Goal: Task Accomplishment & Management: Use online tool/utility

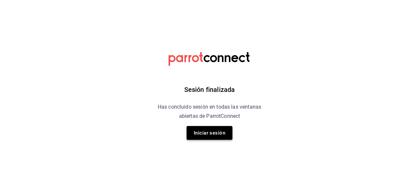
click at [220, 134] on button "Iniciar sesión" at bounding box center [210, 133] width 46 height 14
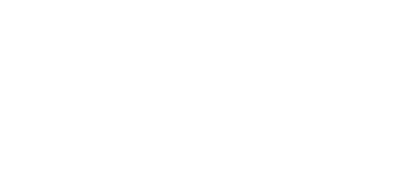
click at [220, 0] on html at bounding box center [209, 0] width 419 height 0
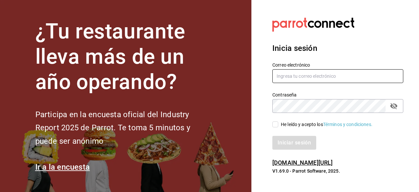
type input "ryoshi.masaryk@grupocosteno.com"
click at [274, 124] on input "He leído y acepto los Términos y condiciones." at bounding box center [276, 124] width 6 height 6
checkbox input "true"
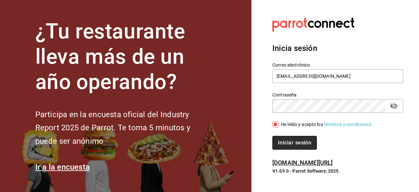
click at [285, 143] on button "Iniciar sesión" at bounding box center [295, 143] width 45 height 14
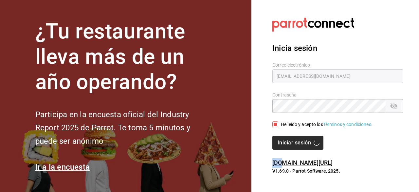
click at [285, 143] on div "Iniciar sesión" at bounding box center [338, 143] width 131 height 14
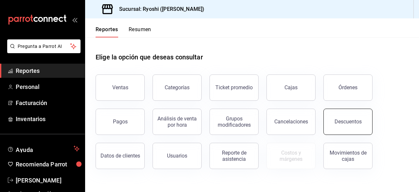
click at [343, 126] on button "Descuentos" at bounding box center [348, 121] width 49 height 26
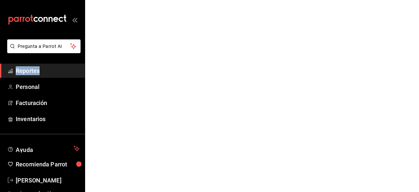
click at [343, 0] on html "Pregunta a Parrot AI Reportes Personal Facturación Inventarios Ayuda Recomienda…" at bounding box center [209, 0] width 419 height 0
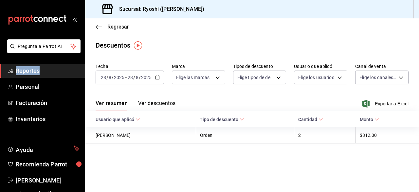
click at [157, 79] on \(Stroke\) "button" at bounding box center [158, 78] width 4 height 4
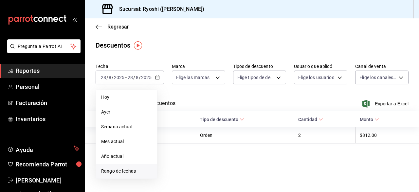
click at [130, 169] on span "Rango de fechas" at bounding box center [126, 170] width 51 height 7
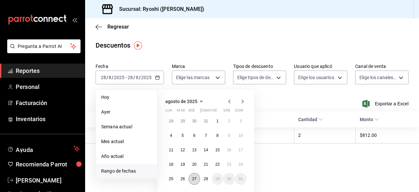
click at [193, 177] on abbr "27" at bounding box center [194, 178] width 4 height 5
click at [203, 177] on button "28" at bounding box center [205, 179] width 11 height 12
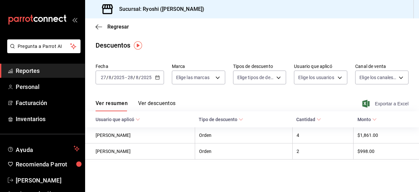
click at [376, 103] on span "Exportar a Excel" at bounding box center [386, 104] width 45 height 8
click at [376, 103] on div "Exportando a excel..." at bounding box center [382, 104] width 53 height 6
click at [102, 27] on span "Regresar" at bounding box center [112, 27] width 33 height 6
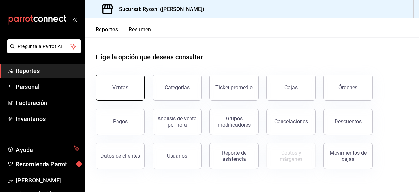
click at [115, 80] on button "Ventas" at bounding box center [120, 87] width 49 height 26
click at [115, 80] on html "Pregunta a Parrot AI Reportes Personal Facturación Inventarios Ayuda Recomienda…" at bounding box center [209, 96] width 419 height 192
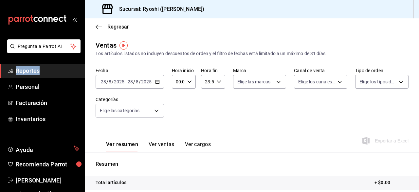
click at [156, 83] on icon "button" at bounding box center [157, 81] width 5 height 5
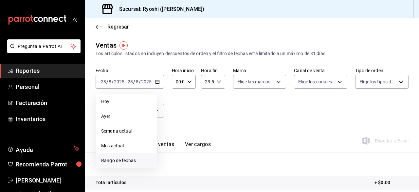
click at [127, 158] on span "Rango de fechas" at bounding box center [126, 160] width 51 height 7
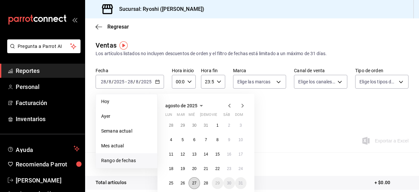
click at [193, 182] on abbr "27" at bounding box center [194, 183] width 4 height 5
click at [206, 184] on abbr "28" at bounding box center [206, 183] width 4 height 5
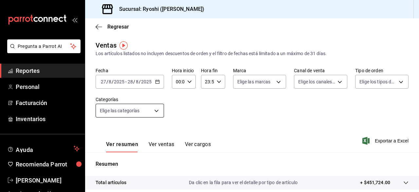
click at [159, 110] on body "Pregunta a Parrot AI Reportes Personal Facturación Inventarios Ayuda Recomienda…" at bounding box center [209, 96] width 419 height 192
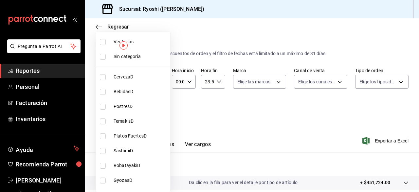
click at [103, 42] on input "checkbox" at bounding box center [103, 42] width 6 height 6
checkbox input "true"
type input "abda9a8c-6188-409f-9ebb-5e32491f508c,a0d7b26e-bbea-4650-888e-66eb9d5e5b99,90d67…"
checkbox input "true"
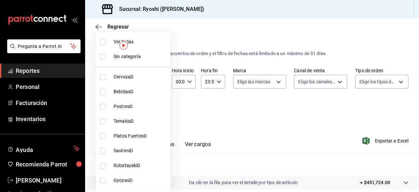
checkbox input "true"
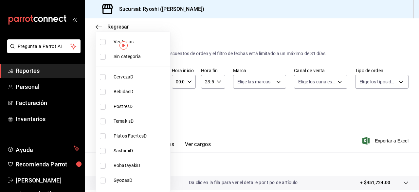
checkbox input "true"
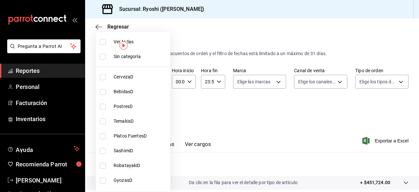
checkbox input "true"
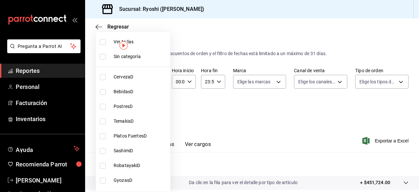
checkbox input "true"
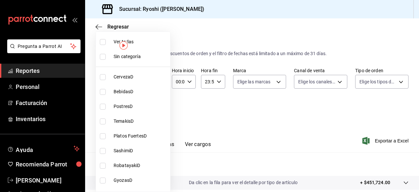
checkbox input "true"
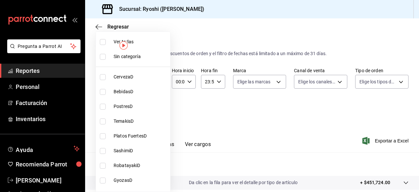
checkbox input "true"
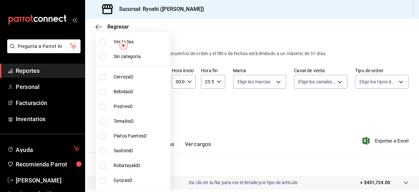
checkbox input "true"
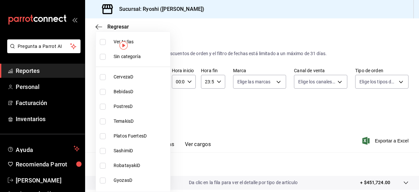
checkbox input "true"
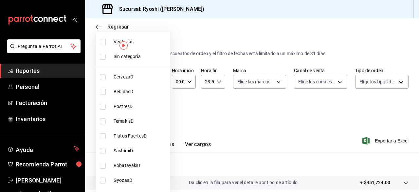
checkbox input "true"
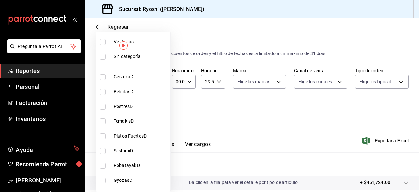
checkbox input "true"
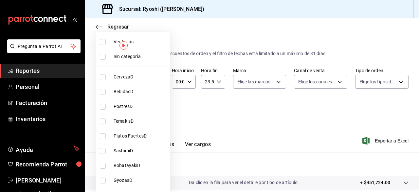
checkbox input "true"
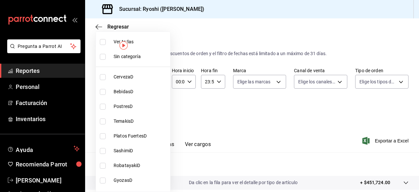
checkbox input "true"
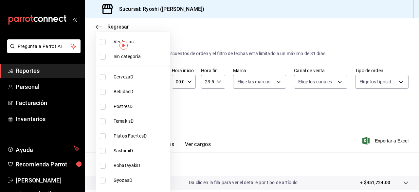
checkbox input "true"
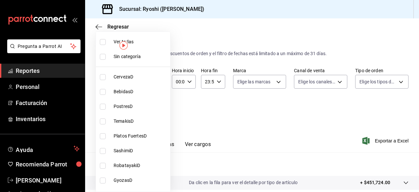
checkbox input "true"
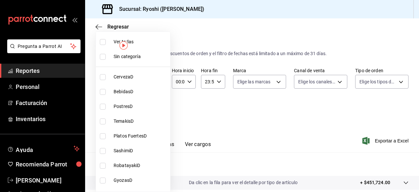
checkbox input "true"
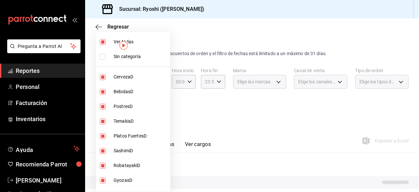
click at [103, 42] on input "checkbox" at bounding box center [103, 42] width 6 height 6
checkbox input "false"
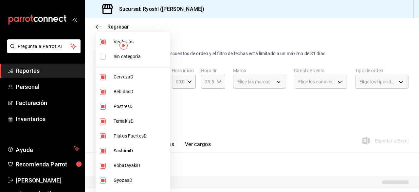
checkbox input "false"
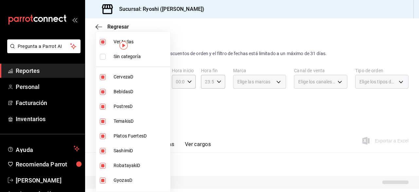
checkbox input "false"
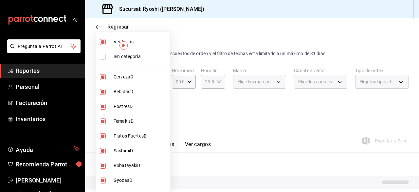
checkbox input "false"
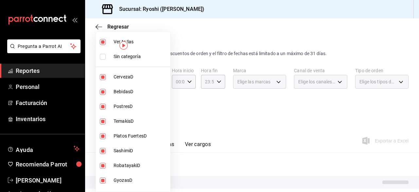
checkbox input "false"
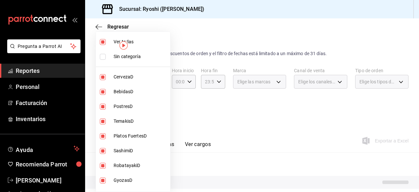
checkbox input "false"
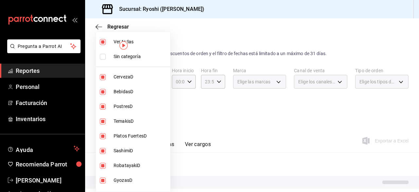
checkbox input "false"
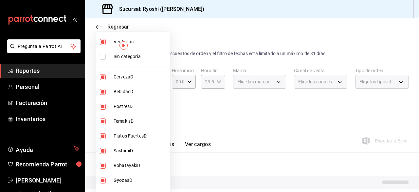
checkbox input "false"
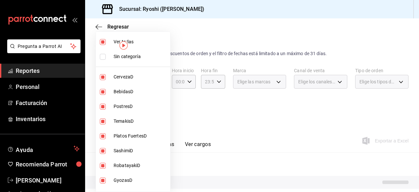
checkbox input "false"
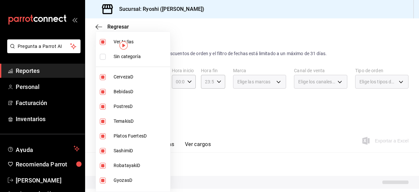
checkbox input "false"
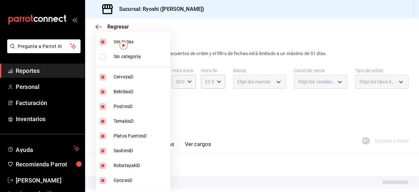
checkbox input "false"
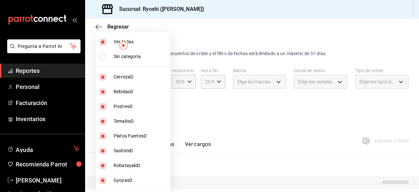
checkbox input "false"
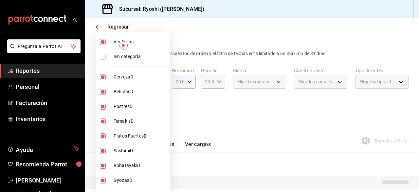
checkbox input "false"
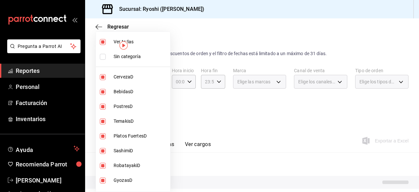
checkbox input "false"
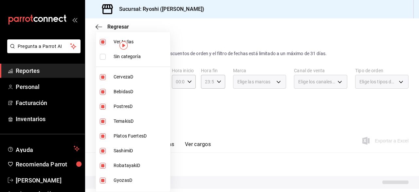
checkbox input "false"
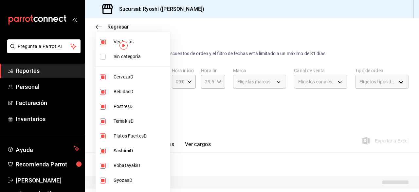
checkbox input "false"
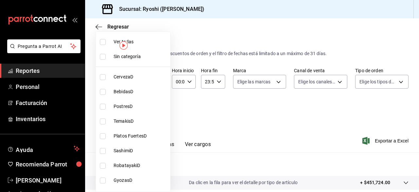
click at [103, 42] on input "checkbox" at bounding box center [103, 42] width 6 height 6
checkbox input "true"
type input "abda9a8c-6188-409f-9ebb-5e32491f508c,a0d7b26e-bbea-4650-888e-66eb9d5e5b99,90d67…"
checkbox input "true"
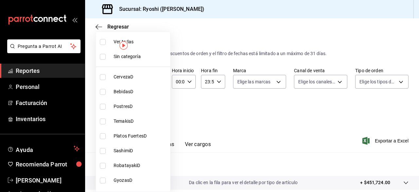
checkbox input "true"
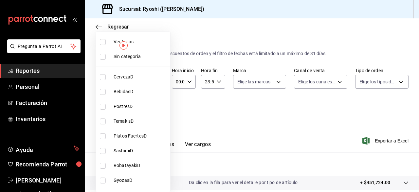
checkbox input "true"
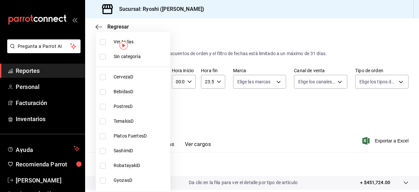
checkbox input "true"
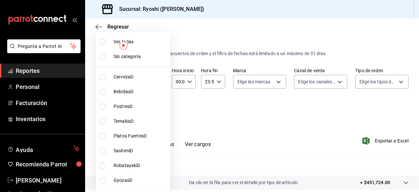
checkbox input "true"
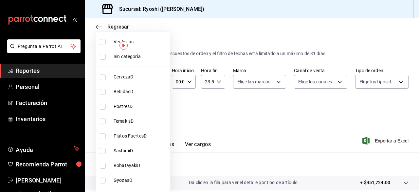
checkbox input "true"
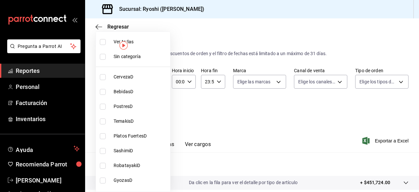
checkbox input "true"
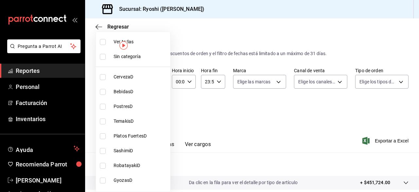
checkbox input "true"
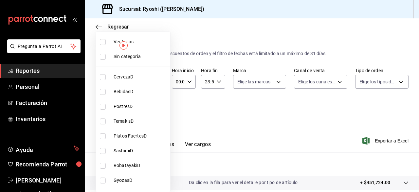
checkbox input "true"
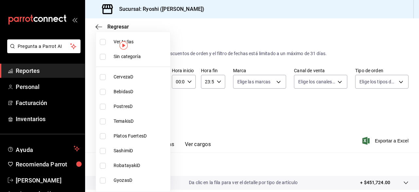
checkbox input "true"
click at [254, 119] on div at bounding box center [209, 96] width 419 height 192
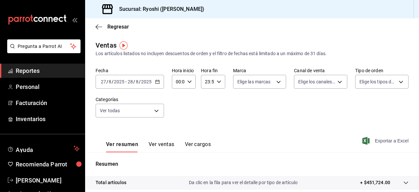
click at [370, 140] on span "Exportar a Excel" at bounding box center [386, 141] width 45 height 8
click at [370, 140] on div "Exportando a excel..." at bounding box center [382, 141] width 53 height 6
click at [155, 107] on body "Pregunta a Parrot AI Reportes Personal Facturación Inventarios Ayuda Recomienda…" at bounding box center [209, 96] width 419 height 192
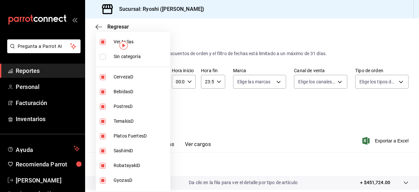
click at [155, 107] on span "PostresD" at bounding box center [141, 106] width 54 height 7
click at [219, 122] on div at bounding box center [209, 96] width 419 height 192
click at [159, 110] on body "Pregunta a Parrot AI Reportes Personal Facturación Inventarios Ayuda Recomienda…" at bounding box center [209, 96] width 419 height 192
click at [159, 110] on li "PostresD" at bounding box center [133, 106] width 74 height 15
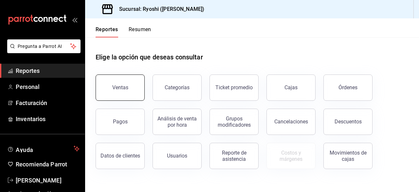
click at [122, 78] on button "Ventas" at bounding box center [120, 87] width 49 height 26
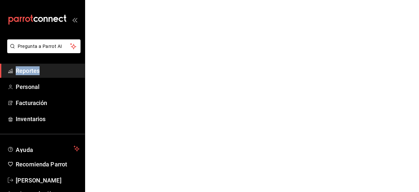
click at [122, 0] on html "Pregunta a Parrot AI Reportes Personal Facturación Inventarios Ayuda Recomienda…" at bounding box center [209, 0] width 419 height 0
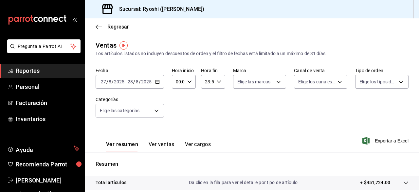
click at [154, 81] on div "[DATE] [DATE] - [DATE] [DATE]" at bounding box center [130, 82] width 68 height 14
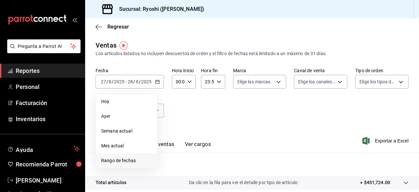
click at [136, 161] on span "Rango de fechas" at bounding box center [126, 160] width 51 height 7
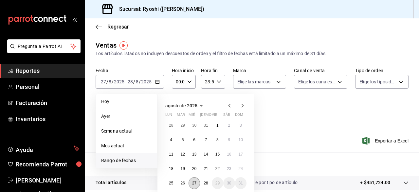
click at [196, 180] on button "27" at bounding box center [194, 183] width 11 height 12
click at [206, 182] on abbr "28" at bounding box center [206, 183] width 4 height 5
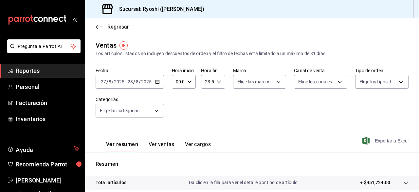
click at [364, 138] on icon "button" at bounding box center [366, 141] width 7 height 8
click at [364, 138] on div "Exportando a excel..." at bounding box center [382, 141] width 53 height 6
click at [155, 108] on body "Pregunta a Parrot AI Reportes Personal Facturación Inventarios Ayuda Recomienda…" at bounding box center [209, 96] width 419 height 192
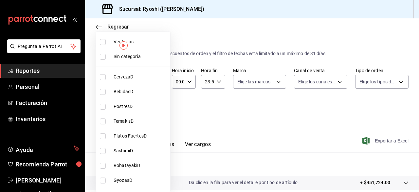
click at [103, 40] on input "checkbox" at bounding box center [103, 42] width 6 height 6
checkbox input "true"
type input "abda9a8c-6188-409f-9ebb-5e32491f508c,a0d7b26e-bbea-4650-888e-66eb9d5e5b99,90d67…"
checkbox input "true"
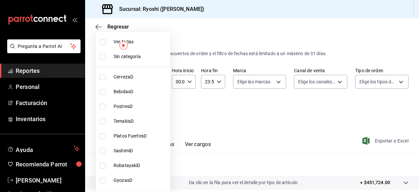
checkbox input "true"
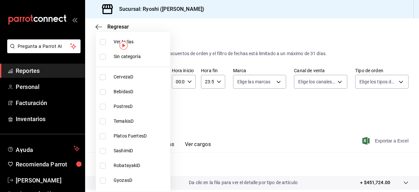
checkbox input "true"
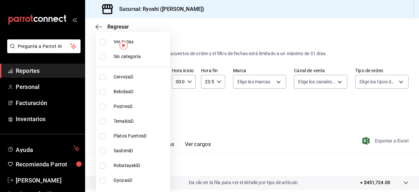
checkbox input "true"
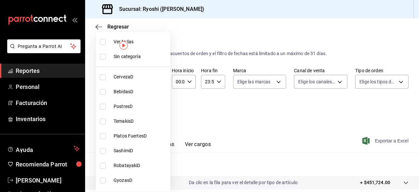
checkbox input "true"
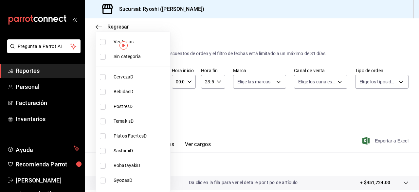
checkbox input "true"
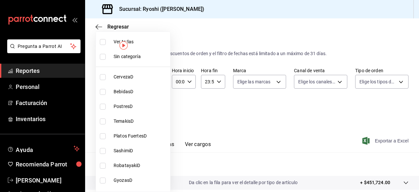
checkbox input "true"
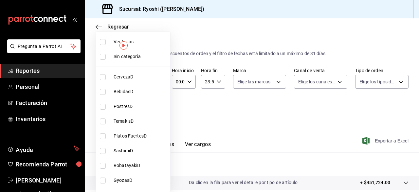
checkbox input "true"
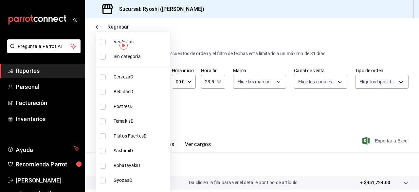
checkbox input "true"
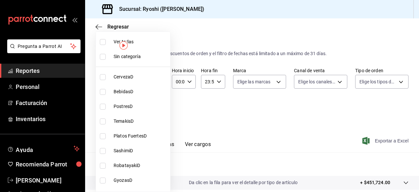
checkbox input "true"
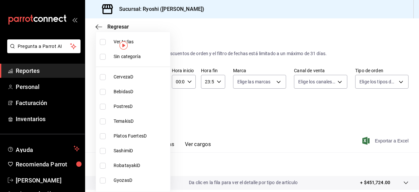
checkbox input "true"
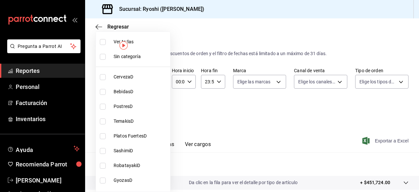
checkbox input "true"
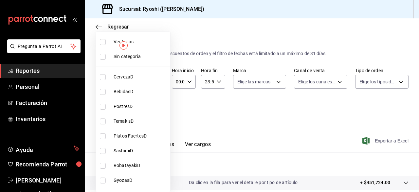
checkbox input "true"
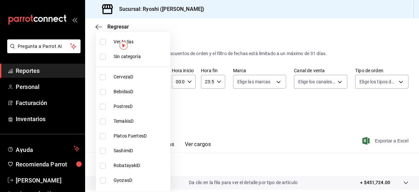
checkbox input "true"
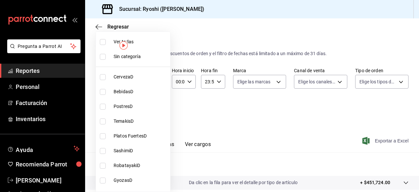
checkbox input "true"
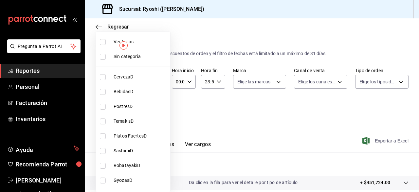
checkbox input "true"
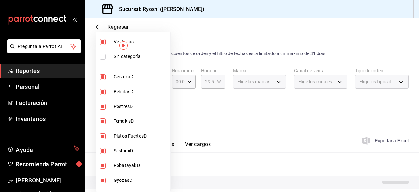
click at [103, 40] on input "checkbox" at bounding box center [103, 42] width 6 height 6
checkbox input "false"
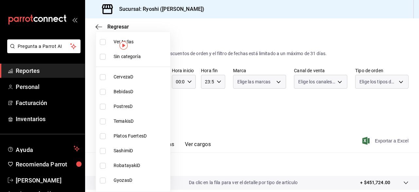
checkbox input "false"
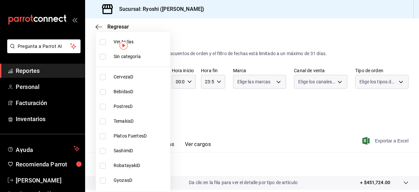
checkbox input "false"
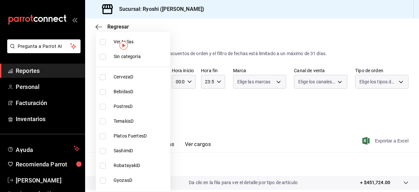
checkbox input "false"
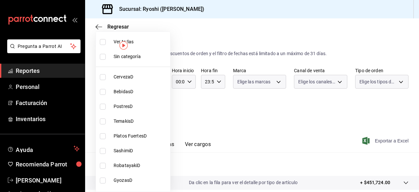
checkbox input "false"
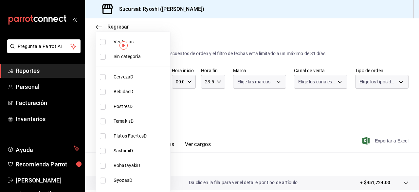
checkbox input "false"
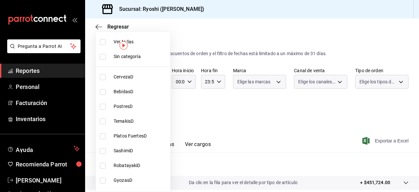
checkbox input "false"
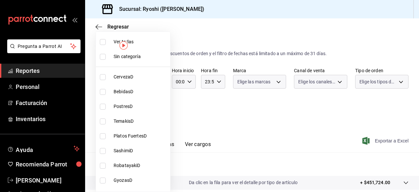
checkbox input "false"
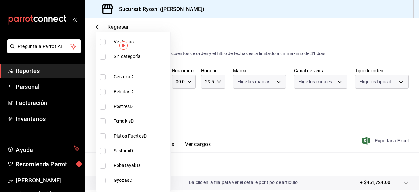
checkbox input "false"
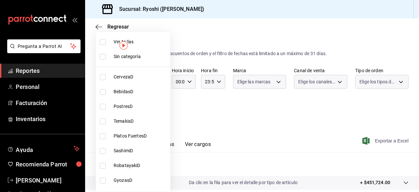
checkbox input "false"
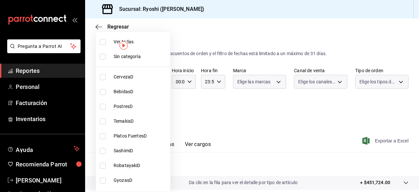
checkbox input "false"
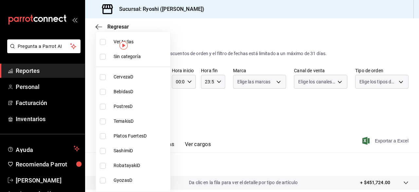
checkbox input "false"
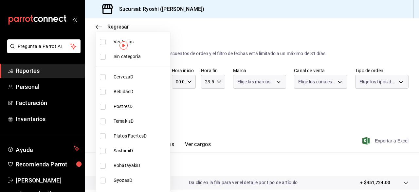
checkbox input "false"
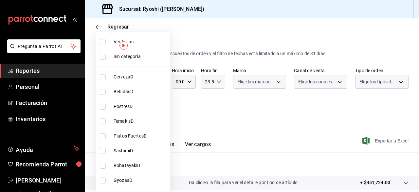
checkbox input "false"
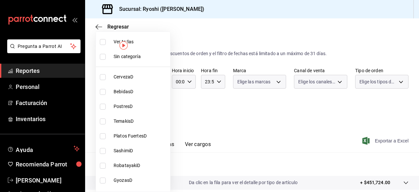
checkbox input "false"
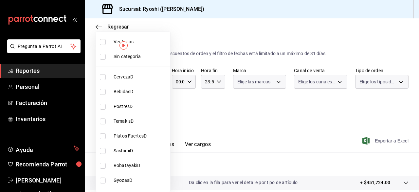
checkbox input "false"
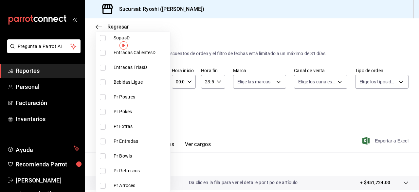
scroll to position [211, 0]
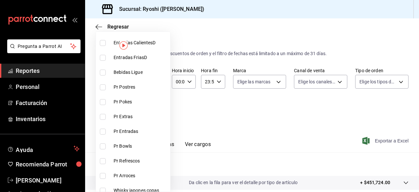
click at [103, 86] on input "checkbox" at bounding box center [103, 87] width 6 height 6
checkbox input "true"
type input "3971b1f1-eb4c-4b65-a33f-e0602f1a7270"
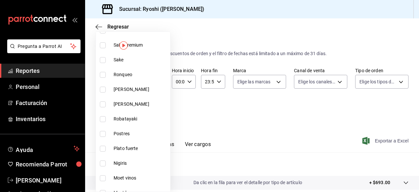
scroll to position [667, 0]
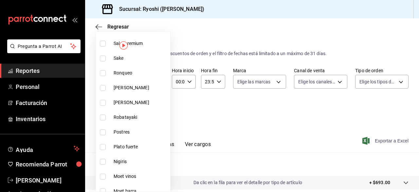
click at [102, 132] on input "checkbox" at bounding box center [103, 132] width 6 height 6
checkbox input "true"
type input "3971b1f1-eb4c-4b65-a33f-e0602f1a7270,f29fb788-a061-4889-ae5a-b73f6482cd79"
click at [334, 137] on div at bounding box center [209, 96] width 419 height 192
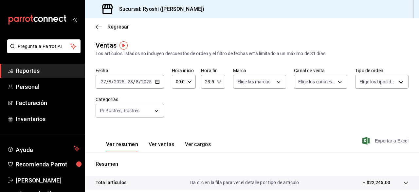
click at [366, 141] on span "Exportar a Excel" at bounding box center [386, 141] width 45 height 8
click at [366, 141] on div "Exportando a excel..." at bounding box center [382, 141] width 53 height 6
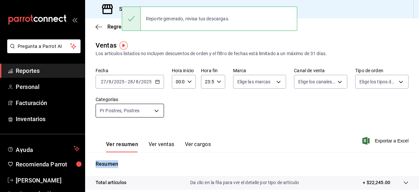
click at [155, 111] on body "Pregunta a Parrot AI Reportes Personal Facturación Inventarios Ayuda Recomienda…" at bounding box center [209, 96] width 419 height 192
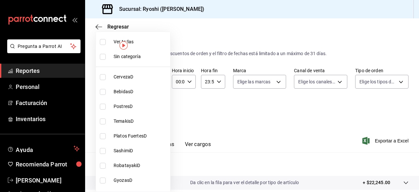
click at [103, 43] on input "checkbox" at bounding box center [103, 42] width 6 height 6
checkbox input "true"
type input "abda9a8c-6188-409f-9ebb-5e32491f508c,a0d7b26e-bbea-4650-888e-66eb9d5e5b99,90d67…"
checkbox input "true"
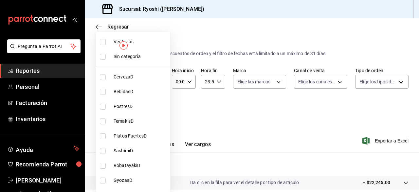
checkbox input "true"
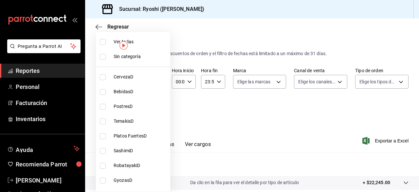
checkbox input "true"
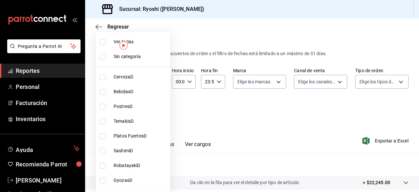
checkbox input "true"
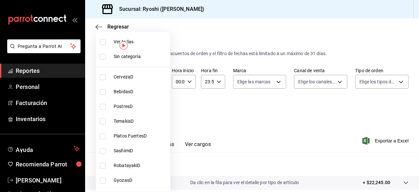
checkbox input "true"
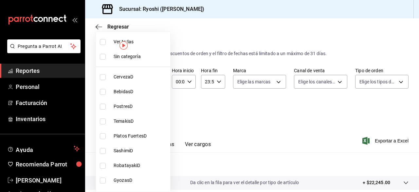
checkbox input "true"
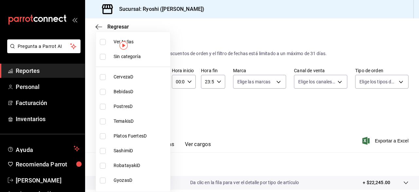
checkbox input "true"
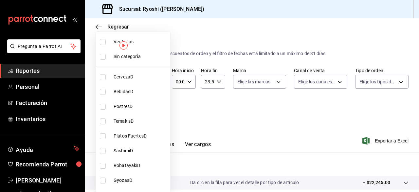
checkbox input "true"
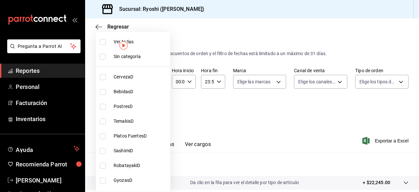
checkbox input "true"
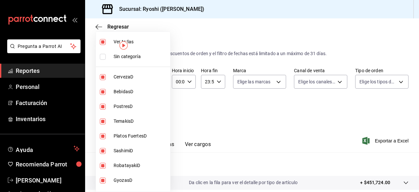
click at [103, 43] on input "checkbox" at bounding box center [103, 42] width 6 height 6
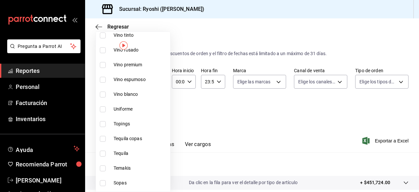
scroll to position [491, 0]
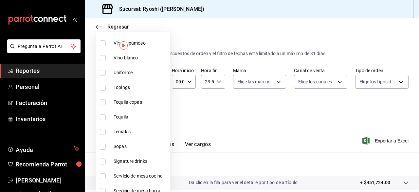
click at [103, 162] on input "checkbox" at bounding box center [103, 161] width 6 height 6
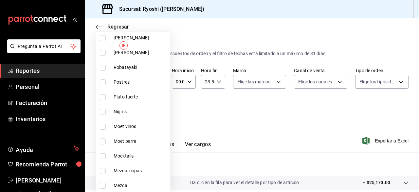
scroll to position [727, 0]
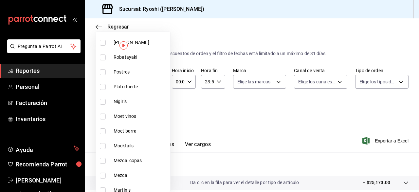
click at [104, 189] on input "checkbox" at bounding box center [103, 190] width 6 height 6
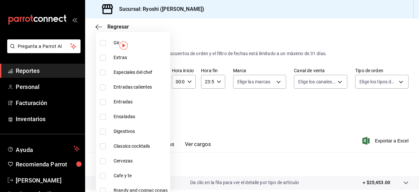
scroll to position [917, 0]
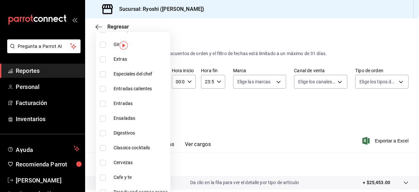
click at [103, 146] on input "checkbox" at bounding box center [103, 148] width 6 height 6
click at [237, 139] on div at bounding box center [209, 96] width 419 height 192
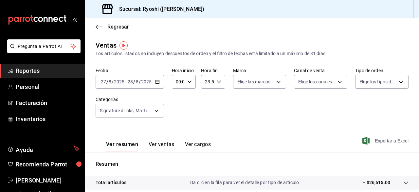
click at [366, 145] on span "Exportar a Excel" at bounding box center [386, 141] width 45 height 8
click at [366, 145] on div "Ver resumen Ver ventas Ver cargos Exportando a excel..." at bounding box center [252, 138] width 334 height 27
click at [157, 113] on body "Pregunta a Parrot AI Reportes Personal Facturación Inventarios Ayuda Recomienda…" at bounding box center [209, 96] width 419 height 192
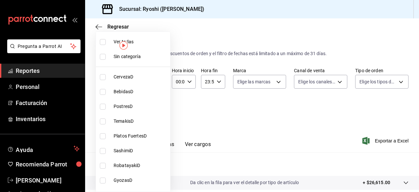
click at [103, 43] on input "checkbox" at bounding box center [103, 42] width 6 height 6
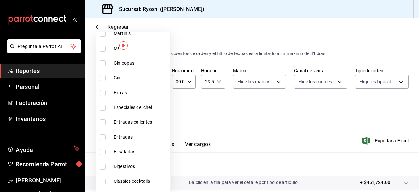
scroll to position [914, 0]
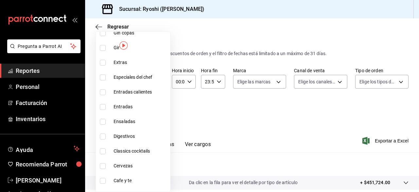
click at [104, 180] on input "checkbox" at bounding box center [103, 181] width 6 height 6
click at [290, 144] on div at bounding box center [209, 96] width 419 height 192
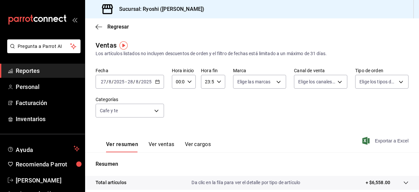
click at [370, 141] on span "Exportar a Excel" at bounding box center [386, 141] width 45 height 8
click at [370, 141] on div "Exportando a excel..." at bounding box center [382, 141] width 53 height 6
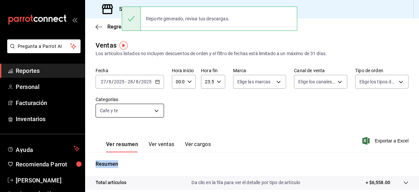
click at [161, 108] on body "Pregunta a Parrot AI Reportes Personal Facturación Inventarios Ayuda Recomienda…" at bounding box center [209, 96] width 419 height 192
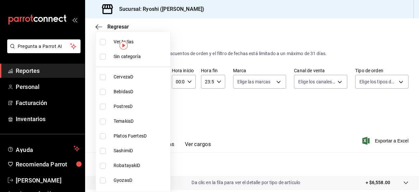
click at [159, 108] on span "PostresD" at bounding box center [141, 106] width 54 height 7
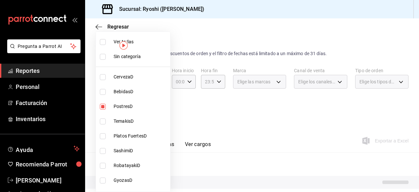
click at [154, 110] on li "PostresD" at bounding box center [133, 106] width 74 height 15
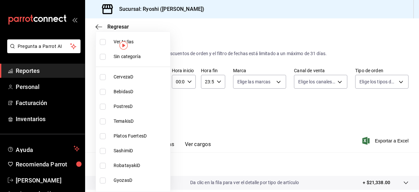
click at [154, 110] on li "PostresD" at bounding box center [133, 106] width 74 height 15
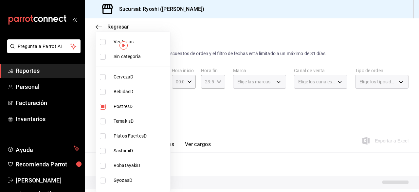
click at [158, 142] on li "Platos FuertesD" at bounding box center [133, 135] width 74 height 15
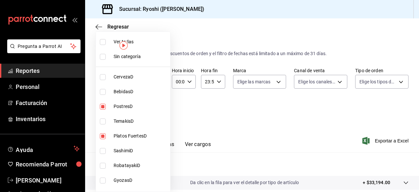
click at [159, 144] on li "SashimiD" at bounding box center [133, 150] width 74 height 15
click at [197, 119] on div at bounding box center [209, 96] width 419 height 192
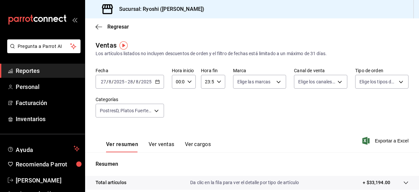
click at [197, 119] on div "Fecha 2025-08-27 27 / 8 / 2025 - 2025-08-28 28 / 8 / 2025 Hora inicio 00:00 Hor…" at bounding box center [252, 96] width 313 height 58
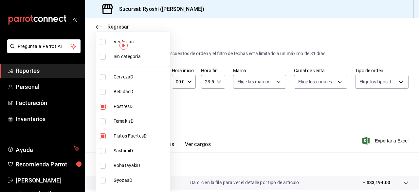
click at [157, 112] on body "Pregunta a Parrot AI Reportes Personal Facturación Inventarios Ayuda Recomienda…" at bounding box center [209, 96] width 419 height 192
click at [144, 111] on li "PostresD" at bounding box center [133, 106] width 74 height 15
click at [130, 114] on li "TemakisD" at bounding box center [133, 121] width 74 height 15
click at [248, 103] on div at bounding box center [209, 96] width 419 height 192
click at [158, 112] on body "Pregunta a Parrot AI Reportes Personal Facturación Inventarios Ayuda Recomienda…" at bounding box center [209, 96] width 419 height 192
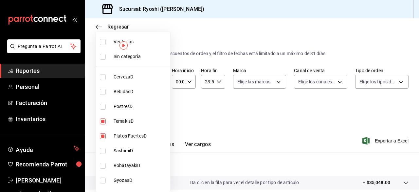
click at [158, 112] on li "PostresD" at bounding box center [133, 106] width 74 height 15
drag, startPoint x: 416, startPoint y: 107, endPoint x: 416, endPoint y: 134, distance: 27.2
click at [416, 134] on div at bounding box center [209, 96] width 419 height 192
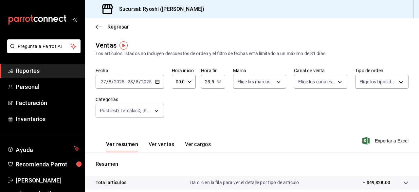
click at [173, 148] on button "Ver ventas" at bounding box center [162, 146] width 26 height 11
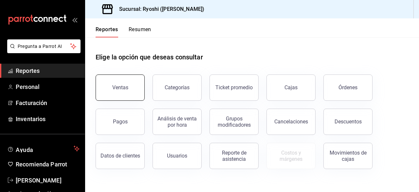
click at [131, 93] on button "Ventas" at bounding box center [120, 87] width 49 height 26
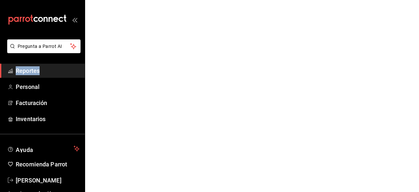
click at [131, 0] on html "Pregunta a Parrot AI Reportes Personal Facturación Inventarios Ayuda Recomienda…" at bounding box center [209, 0] width 419 height 0
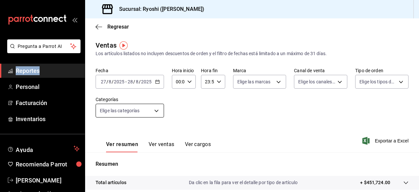
click at [157, 114] on body "Pregunta a Parrot AI Reportes Personal Facturación Inventarios Ayuda Recomienda…" at bounding box center [209, 96] width 419 height 192
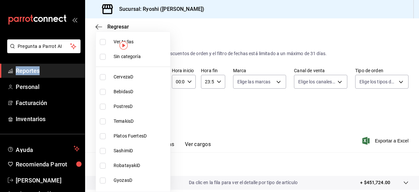
click at [103, 42] on input "checkbox" at bounding box center [103, 42] width 6 height 6
checkbox input "true"
type input "abda9a8c-6188-409f-9ebb-5e32491f508c,a0d7b26e-bbea-4650-888e-66eb9d5e5b99,90d67…"
checkbox input "true"
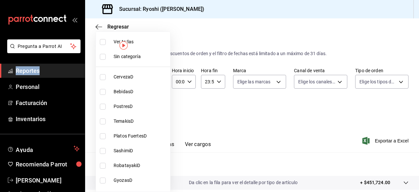
checkbox input "true"
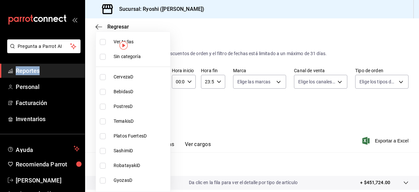
checkbox input "true"
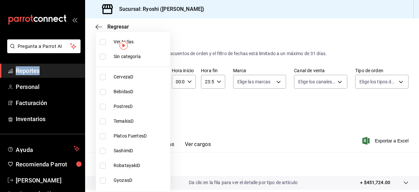
checkbox input "true"
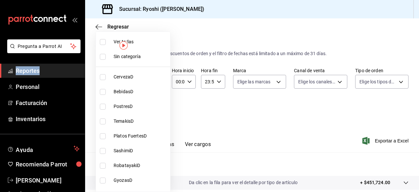
checkbox input "true"
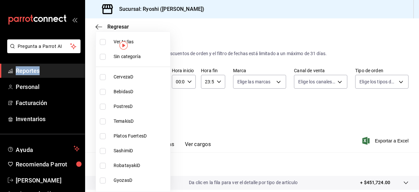
checkbox input "true"
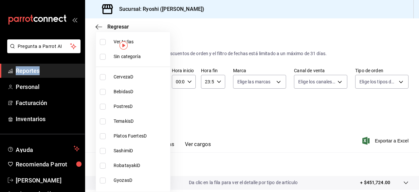
checkbox input "true"
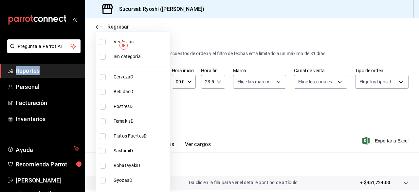
checkbox input "true"
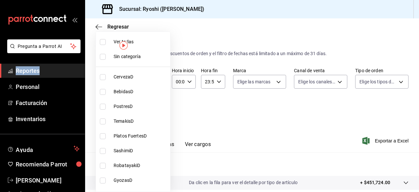
checkbox input "true"
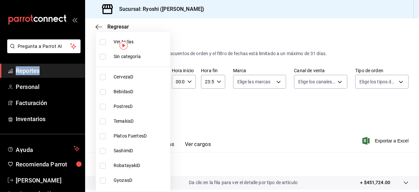
checkbox input "true"
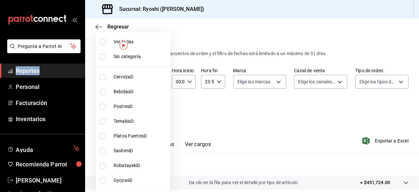
checkbox input "true"
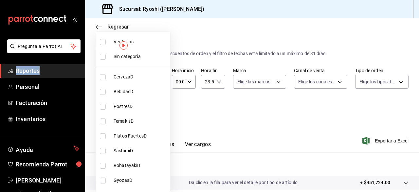
checkbox input "true"
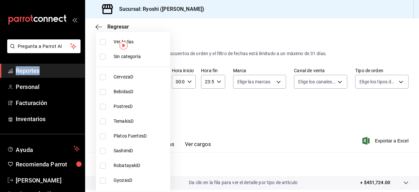
checkbox input "true"
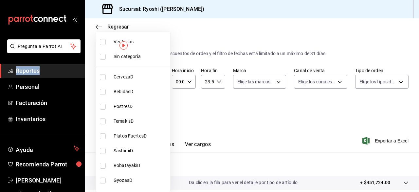
checkbox input "true"
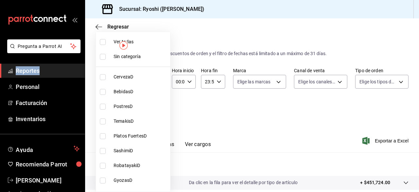
checkbox input "true"
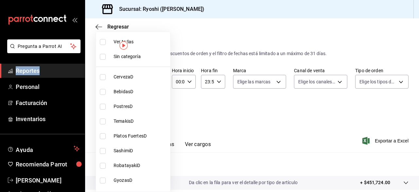
checkbox input "true"
click at [103, 42] on input "checkbox" at bounding box center [103, 42] width 6 height 6
checkbox input "false"
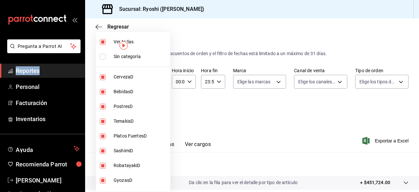
checkbox input "false"
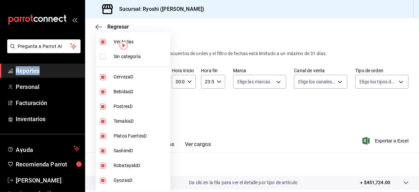
checkbox input "false"
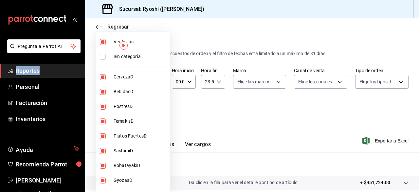
checkbox input "false"
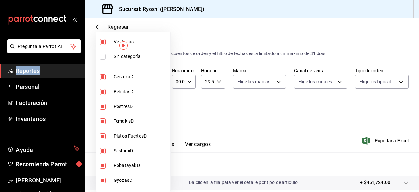
checkbox input "false"
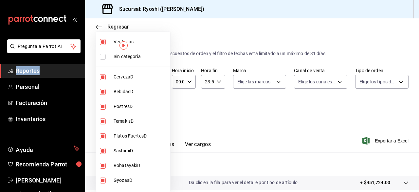
checkbox input "false"
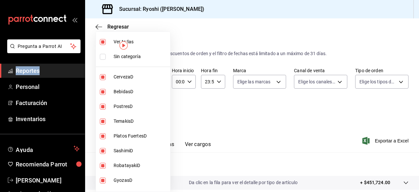
checkbox input "false"
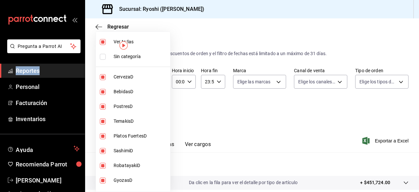
checkbox input "false"
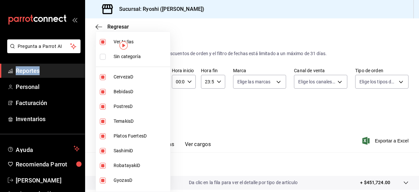
checkbox input "false"
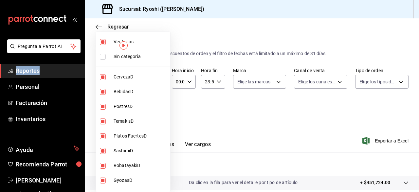
checkbox input "false"
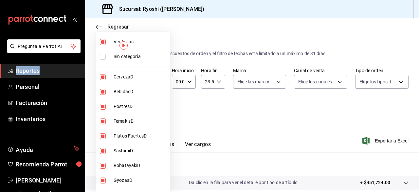
checkbox input "false"
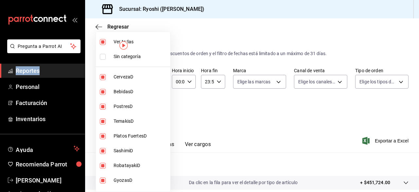
checkbox input "false"
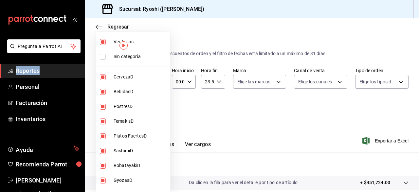
checkbox input "false"
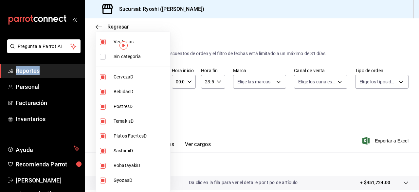
checkbox input "false"
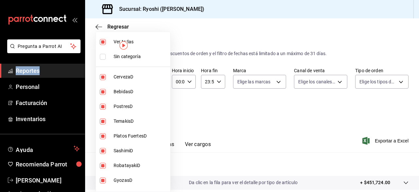
checkbox input "false"
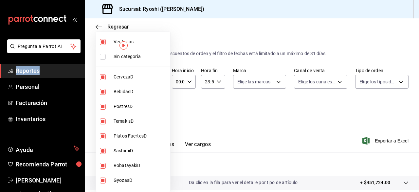
checkbox input "false"
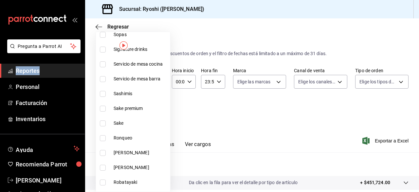
scroll to position [609, 0]
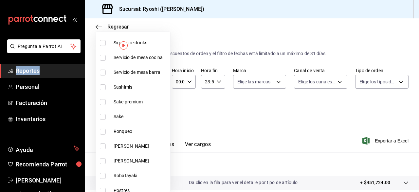
click at [104, 103] on input "checkbox" at bounding box center [103, 102] width 6 height 6
checkbox input "true"
type input "4dc88bab-a57b-40d4-938a-f2d8c146497d"
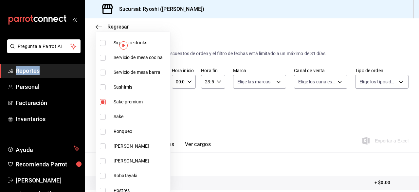
click at [104, 118] on input "checkbox" at bounding box center [103, 117] width 6 height 6
checkbox input "true"
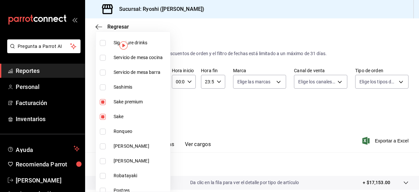
click at [266, 125] on div at bounding box center [209, 96] width 419 height 192
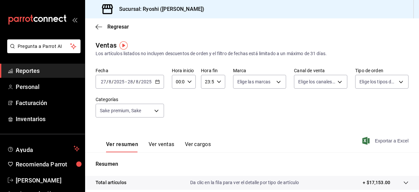
click at [371, 137] on span "Exportar a Excel" at bounding box center [386, 141] width 45 height 8
click at [371, 137] on div "Ver resumen Ver ventas Ver cargos Exportando a excel..." at bounding box center [252, 138] width 334 height 27
click at [155, 113] on body "Pregunta a Parrot AI Reportes Personal Facturación Inventarios Ayuda Recomienda…" at bounding box center [209, 96] width 419 height 192
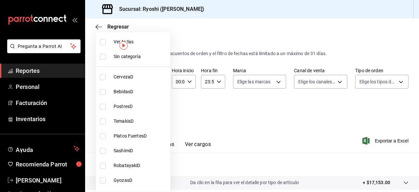
click at [104, 45] on li "Ver todas" at bounding box center [133, 41] width 74 height 15
type input "abda9a8c-6188-409f-9ebb-5e32491f508c,a0d7b26e-bbea-4650-888e-66eb9d5e5b99,90d67…"
checkbox input "true"
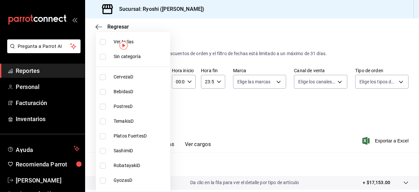
checkbox input "true"
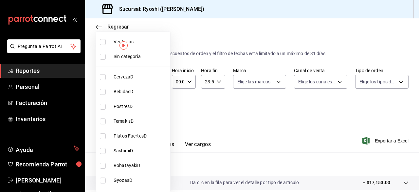
checkbox input "true"
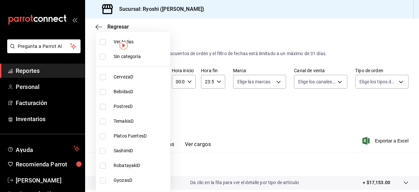
checkbox input "true"
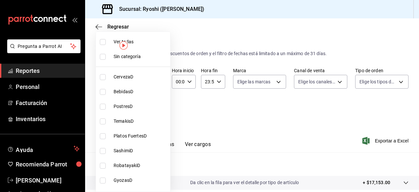
checkbox input "true"
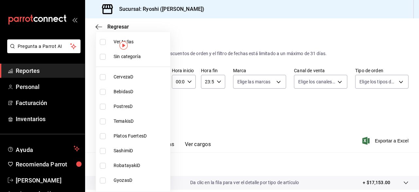
checkbox input "true"
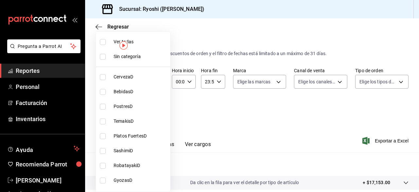
checkbox input "true"
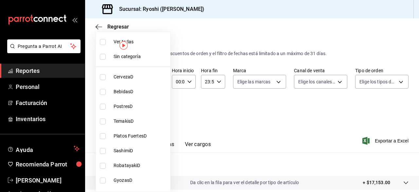
checkbox input "true"
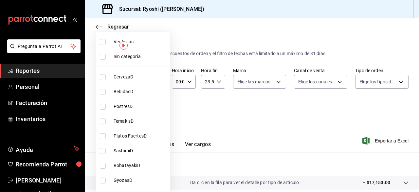
checkbox input "true"
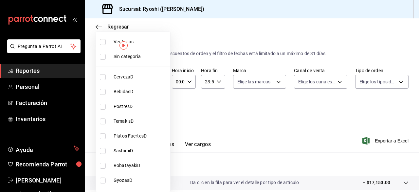
checkbox input "true"
click at [104, 45] on li "Ver todas" at bounding box center [133, 41] width 74 height 15
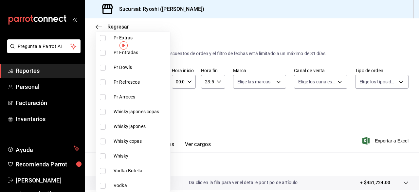
scroll to position [311, 0]
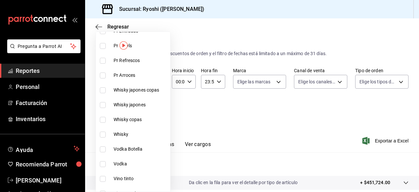
click at [104, 90] on input "checkbox" at bounding box center [103, 90] width 6 height 6
click at [102, 105] on input "checkbox" at bounding box center [103, 105] width 6 height 6
click at [104, 119] on input "checkbox" at bounding box center [103, 120] width 6 height 6
click at [104, 134] on input "checkbox" at bounding box center [103, 134] width 6 height 6
click at [103, 150] on input "checkbox" at bounding box center [103, 149] width 6 height 6
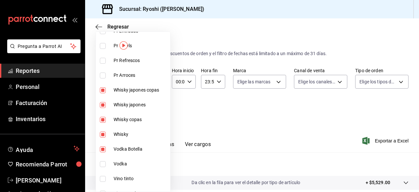
click at [104, 163] on input "checkbox" at bounding box center [103, 164] width 6 height 6
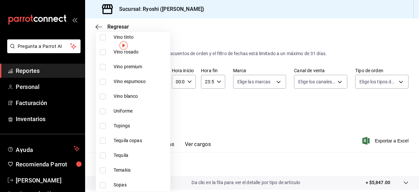
scroll to position [458, 0]
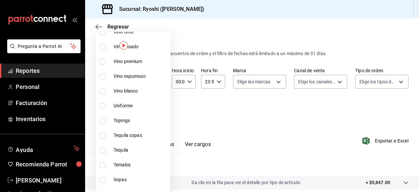
click at [103, 133] on input "checkbox" at bounding box center [103, 135] width 6 height 6
click at [103, 151] on input "checkbox" at bounding box center [103, 150] width 6 height 6
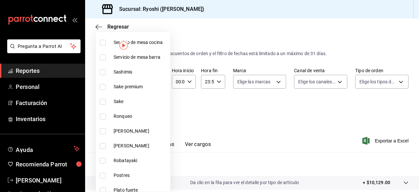
scroll to position [638, 0]
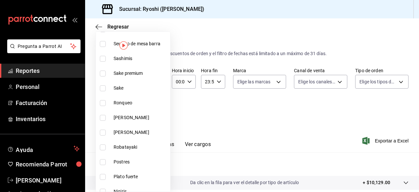
click at [103, 117] on input "checkbox" at bounding box center [103, 118] width 6 height 6
click at [102, 131] on input "checkbox" at bounding box center [103, 132] width 6 height 6
drag, startPoint x: 169, startPoint y: 140, endPoint x: 174, endPoint y: 136, distance: 5.8
click at [171, 136] on div "Ver todas Sin categoría CervezaD BebidasD PostresD TemakisD Platos FuertesD Sas…" at bounding box center [133, 111] width 75 height 160
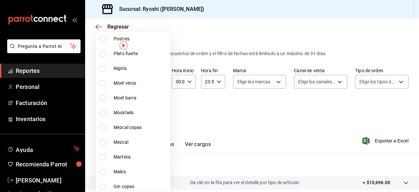
scroll to position [769, 0]
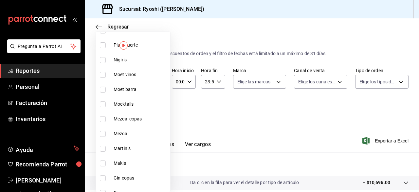
click at [103, 119] on input "checkbox" at bounding box center [103, 119] width 6 height 6
click at [103, 134] on input "checkbox" at bounding box center [103, 134] width 6 height 6
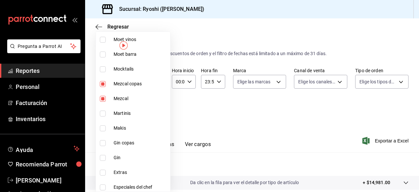
scroll to position [836, 0]
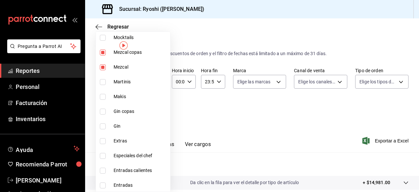
click at [103, 110] on input "checkbox" at bounding box center [103, 111] width 6 height 6
click at [103, 125] on input "checkbox" at bounding box center [103, 126] width 6 height 6
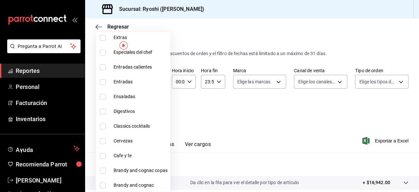
scroll to position [959, 0]
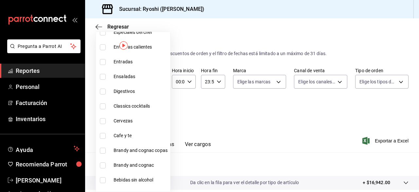
click at [104, 121] on input "checkbox" at bounding box center [103, 121] width 6 height 6
click at [104, 120] on input "checkbox" at bounding box center [103, 121] width 6 height 6
click at [378, 139] on div at bounding box center [209, 96] width 419 height 192
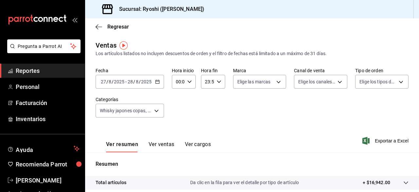
click at [378, 139] on div at bounding box center [209, 96] width 419 height 192
click at [378, 139] on span "Exportar a Excel" at bounding box center [386, 141] width 45 height 8
click at [378, 139] on div "Exportando a excel..." at bounding box center [382, 141] width 53 height 6
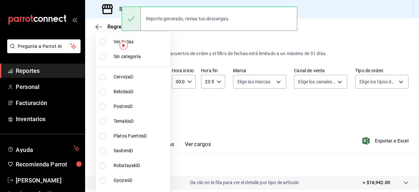
click at [159, 106] on body "Pregunta a Parrot AI Reportes Personal Facturación Inventarios Ayuda Recomienda…" at bounding box center [209, 96] width 419 height 192
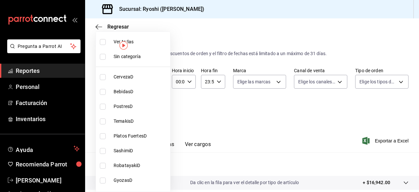
click at [103, 41] on input "checkbox" at bounding box center [103, 42] width 6 height 6
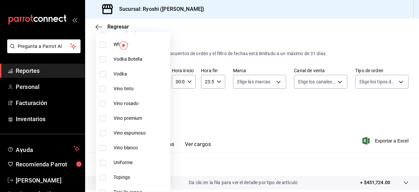
scroll to position [417, 0]
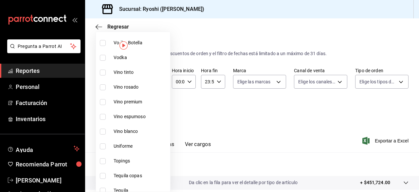
click at [103, 72] on input "checkbox" at bounding box center [103, 72] width 6 height 6
click at [102, 87] on input "checkbox" at bounding box center [103, 87] width 6 height 6
click at [102, 101] on input "checkbox" at bounding box center [103, 102] width 6 height 6
click at [103, 117] on input "checkbox" at bounding box center [103, 117] width 6 height 6
click at [103, 131] on input "checkbox" at bounding box center [103, 131] width 6 height 6
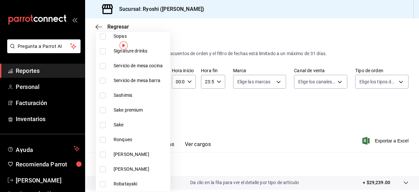
scroll to position [612, 0]
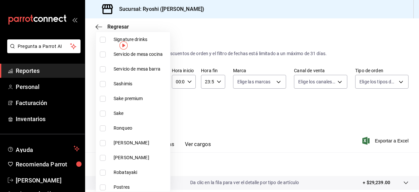
click at [252, 127] on div at bounding box center [209, 96] width 419 height 192
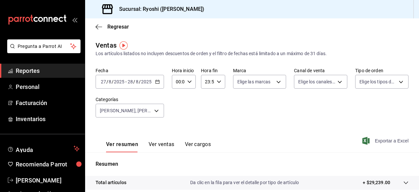
click at [368, 142] on span "Exportar a Excel" at bounding box center [386, 141] width 45 height 8
click at [368, 142] on div "Exportar a Excel" at bounding box center [386, 141] width 45 height 8
